Goal: Task Accomplishment & Management: Use online tool/utility

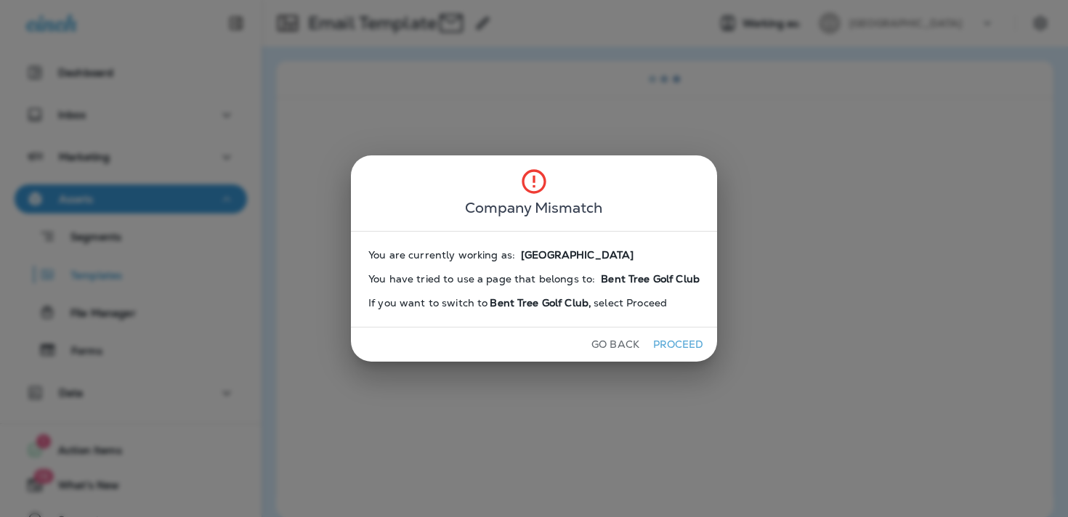
click at [620, 349] on button "Go Back" at bounding box center [616, 344] width 60 height 23
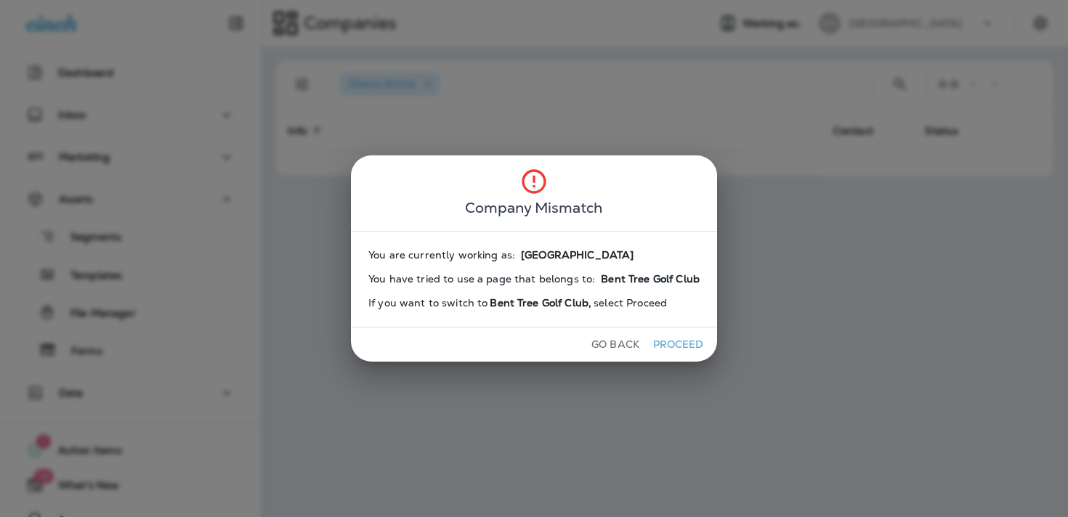
click at [620, 349] on button "Go Back" at bounding box center [616, 344] width 60 height 23
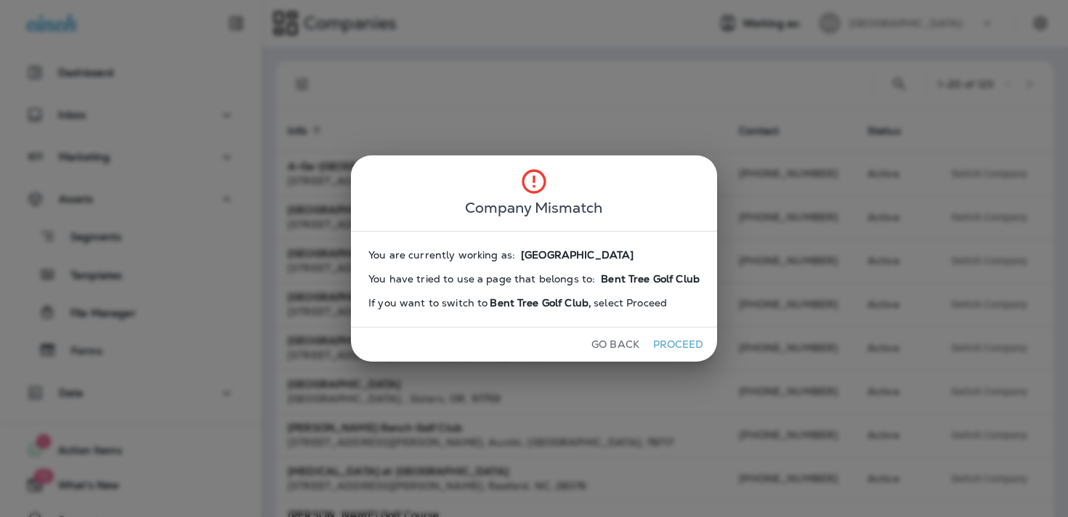
click at [651, 347] on button "Proceed" at bounding box center [678, 344] width 54 height 23
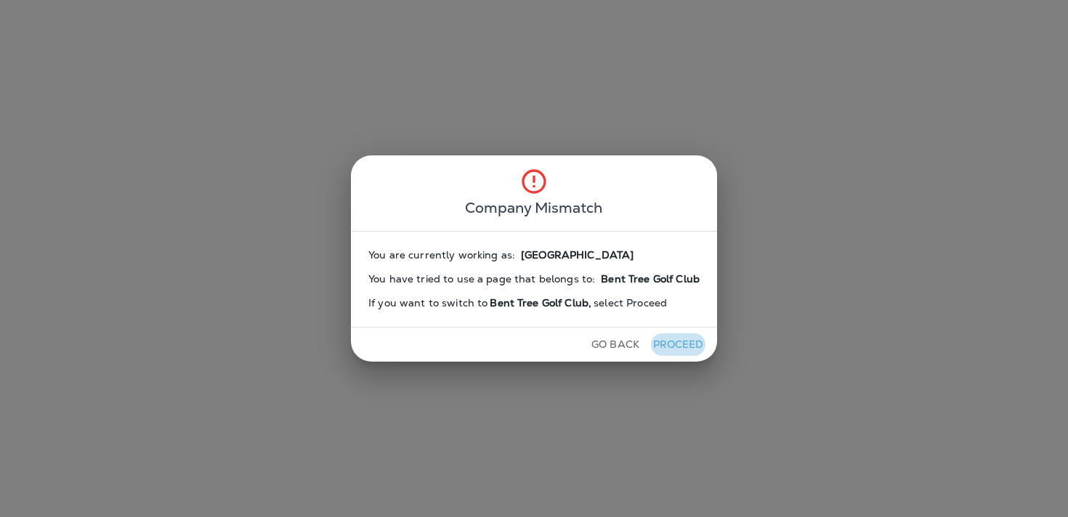
click at [653, 347] on button "Proceed" at bounding box center [678, 344] width 54 height 23
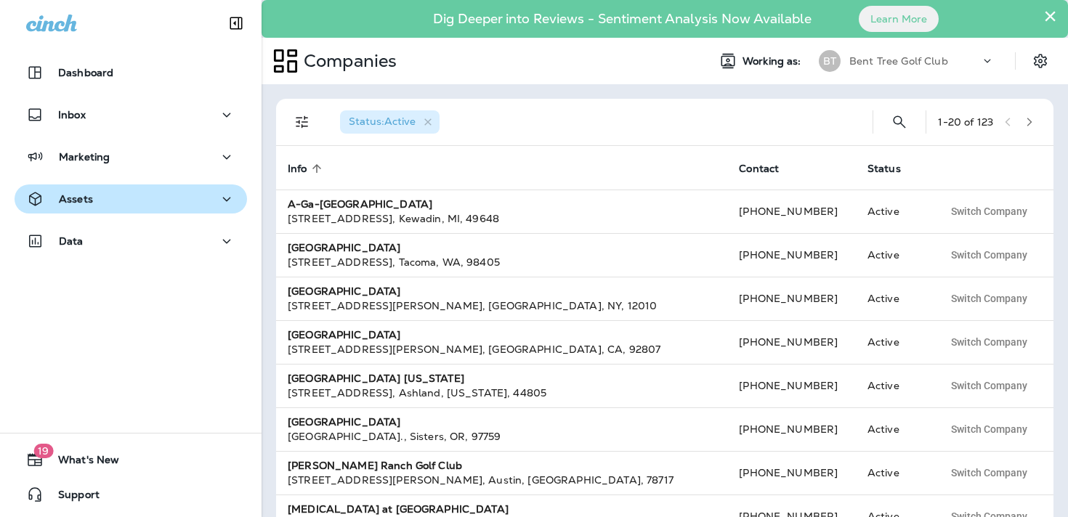
click at [220, 195] on icon "button" at bounding box center [226, 199] width 17 height 18
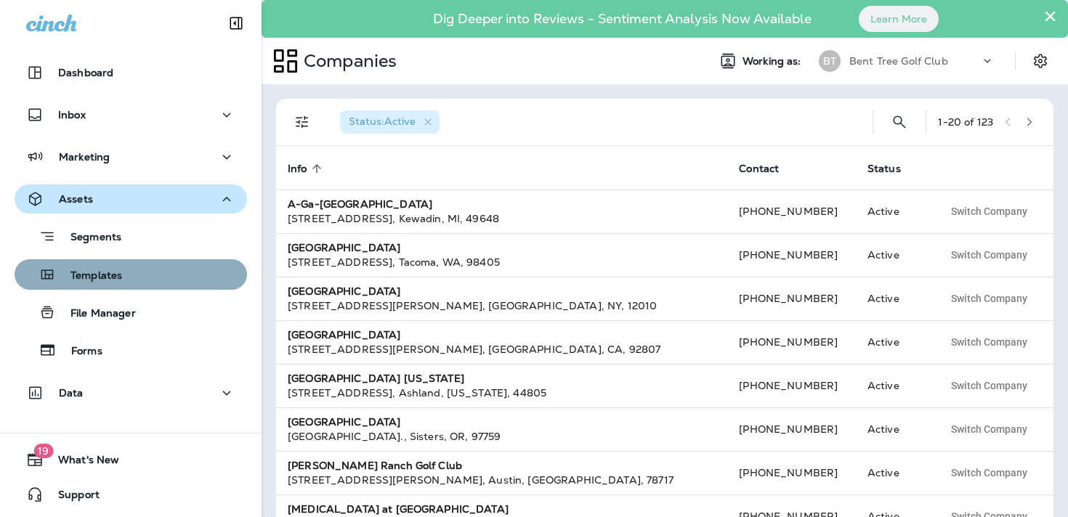
click at [182, 289] on button "Templates" at bounding box center [131, 274] width 232 height 31
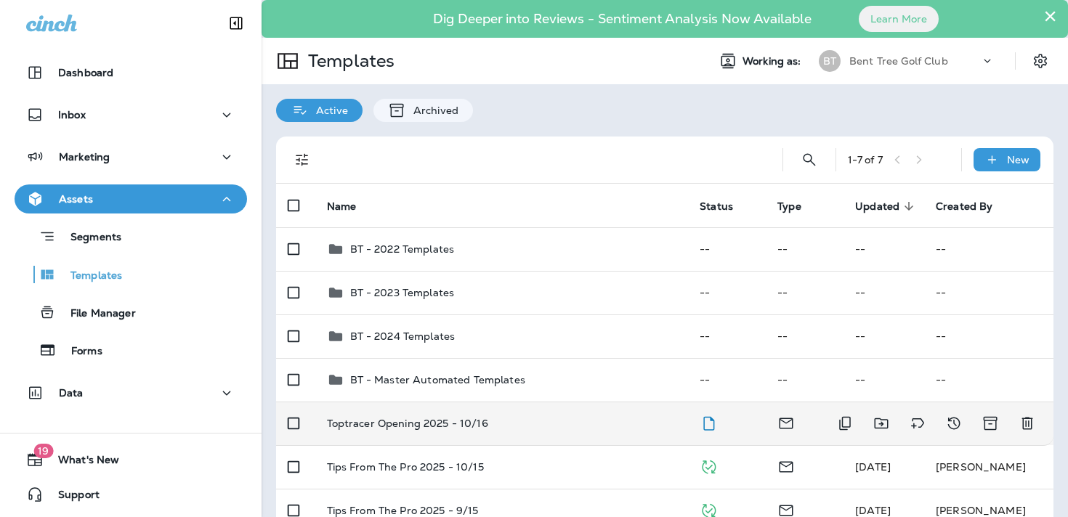
click at [484, 413] on td "Toptracer Opening 2025 - 10/16" at bounding box center [501, 424] width 373 height 44
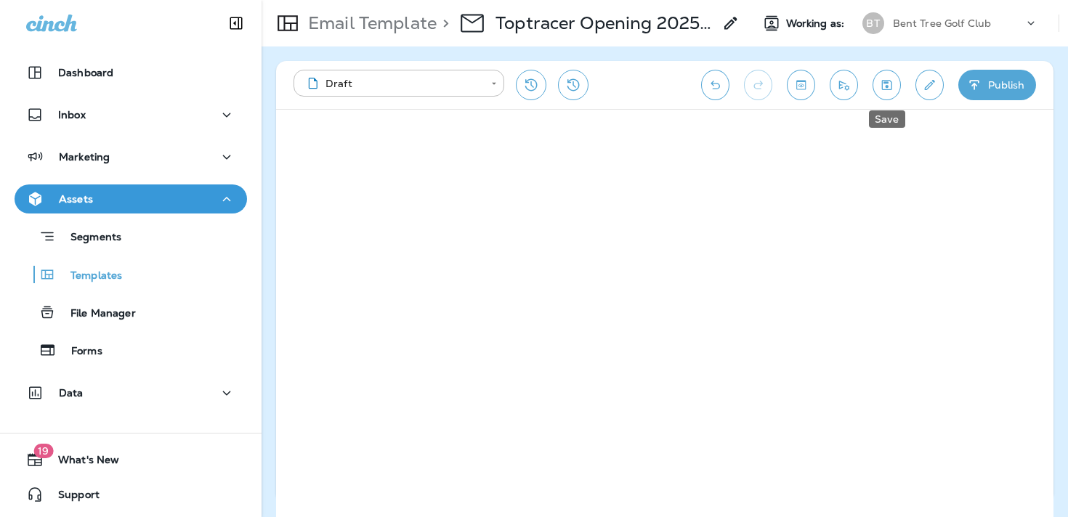
click at [883, 94] on button "Save" at bounding box center [887, 85] width 28 height 31
click at [841, 83] on icon "Send test email" at bounding box center [843, 85] width 15 height 15
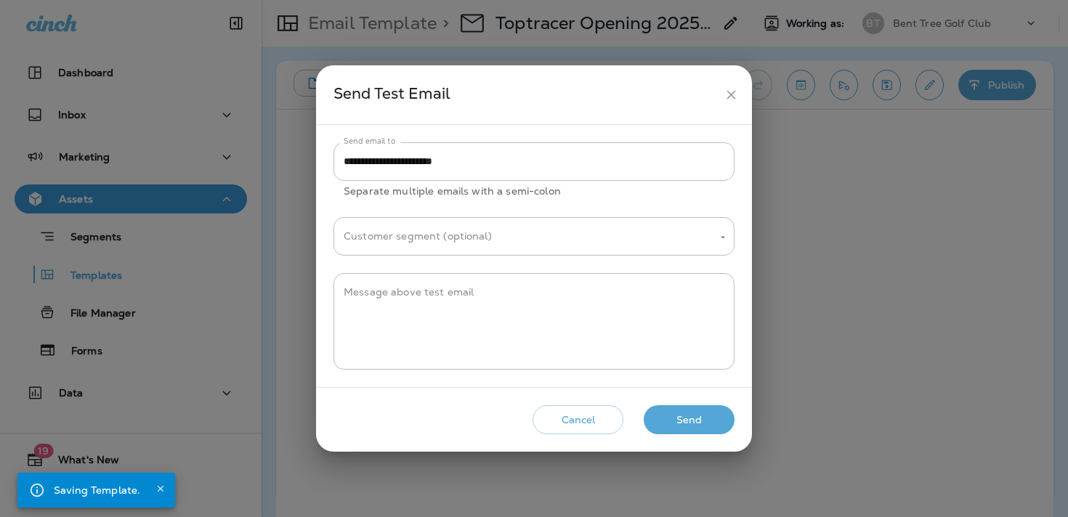
click at [707, 413] on button "Send" at bounding box center [689, 420] width 91 height 30
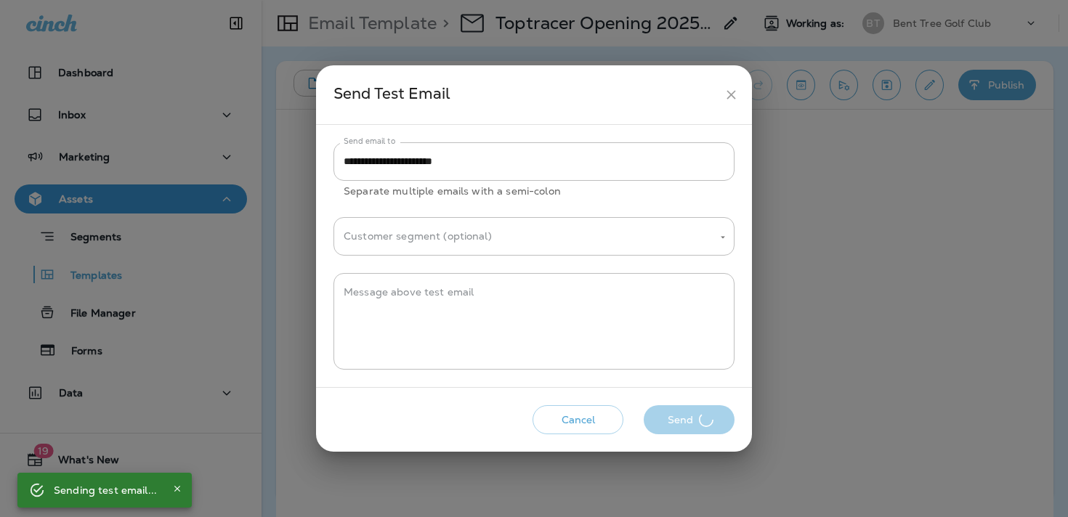
click at [707, 413] on div "Cancel Send" at bounding box center [534, 420] width 413 height 41
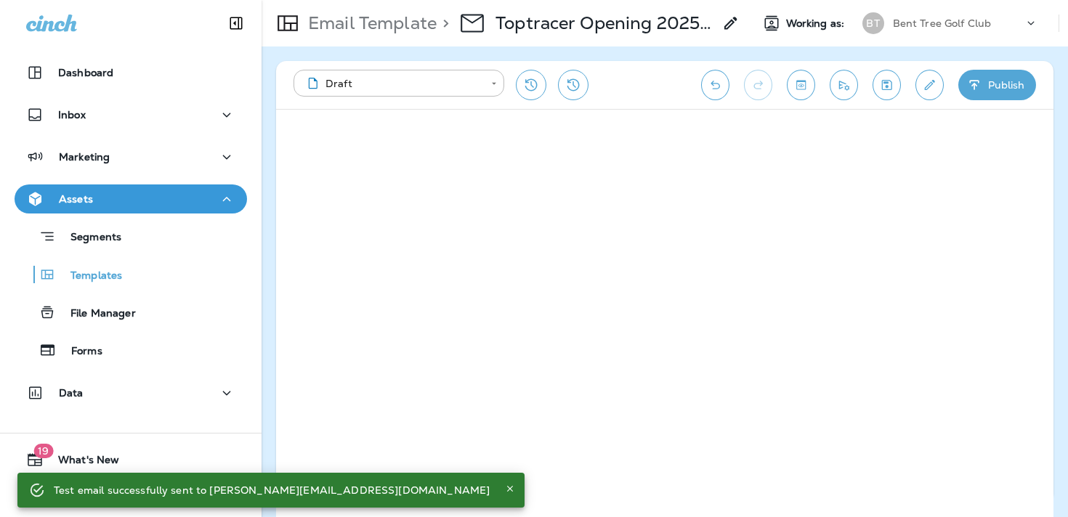
click at [840, 78] on icon "Send test email" at bounding box center [843, 85] width 15 height 15
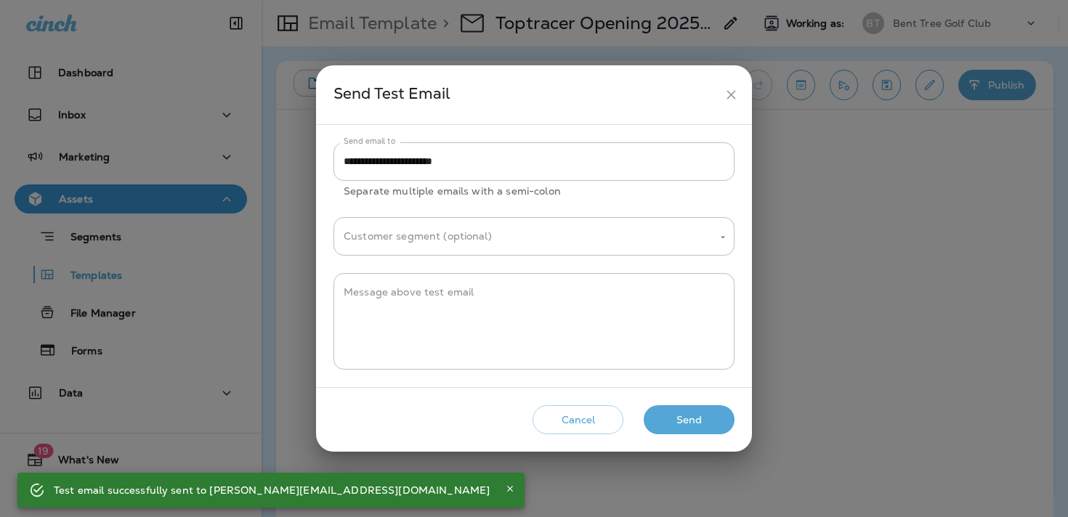
click at [689, 418] on button "Send" at bounding box center [689, 420] width 91 height 30
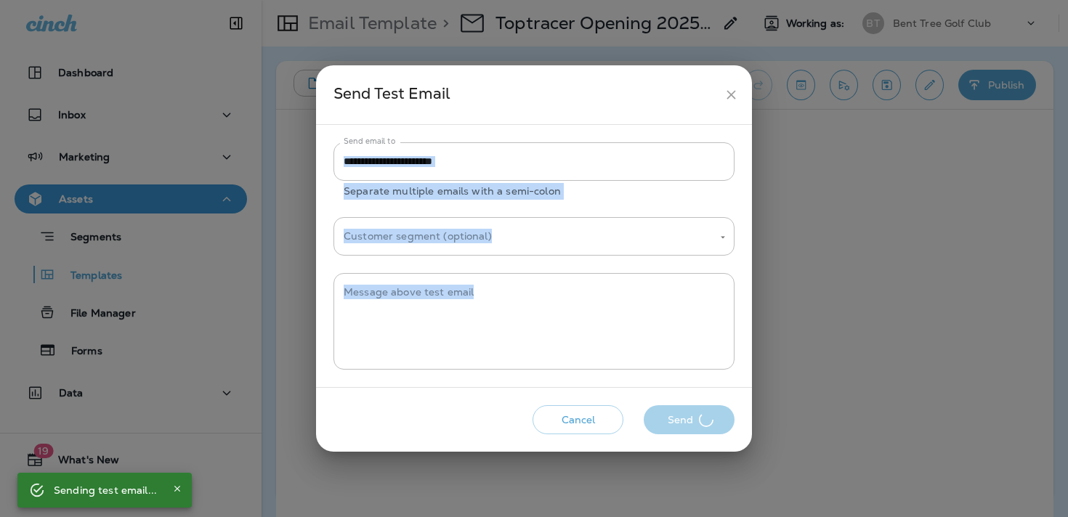
click at [689, 418] on div "Cancel Send" at bounding box center [534, 420] width 413 height 41
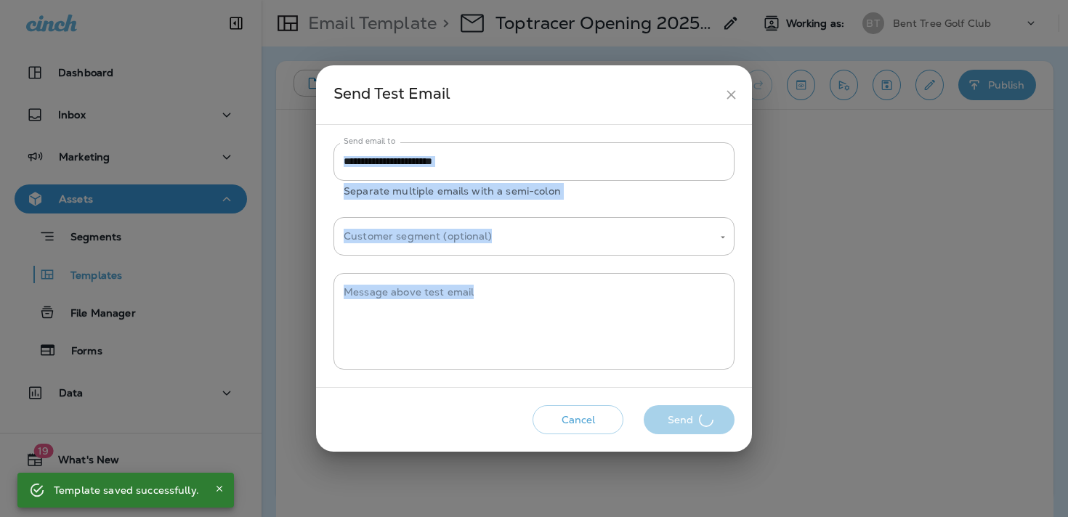
click at [689, 418] on div "Cancel Send" at bounding box center [534, 420] width 413 height 41
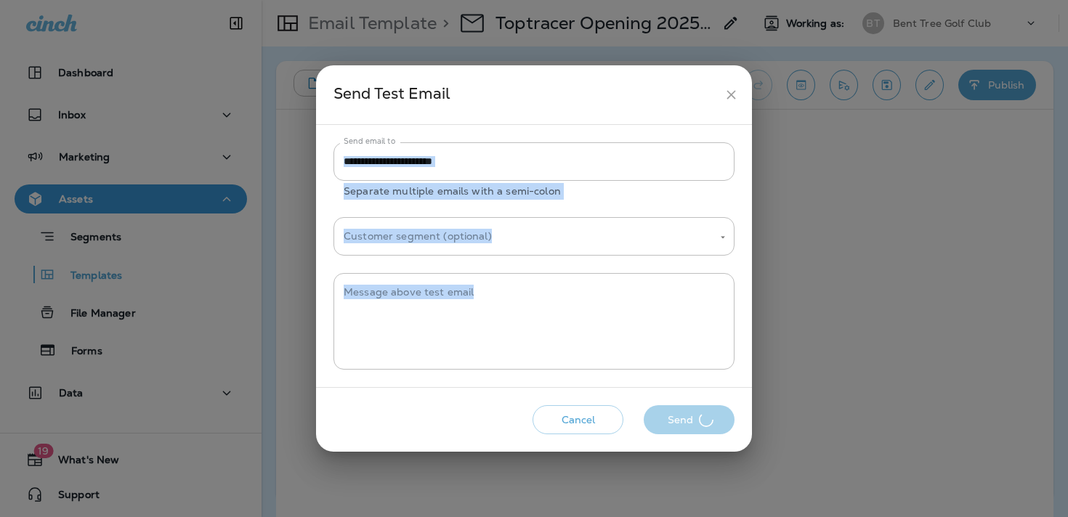
click at [689, 418] on div "Cancel Send" at bounding box center [534, 420] width 413 height 41
